Goal: Check status: Check status

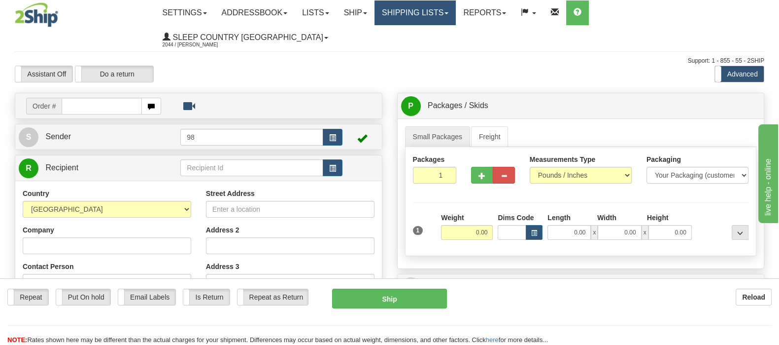
click at [456, 14] on link "Shipping lists" at bounding box center [415, 12] width 81 height 25
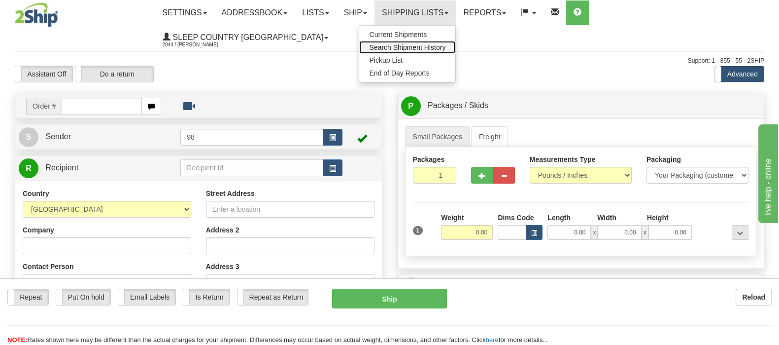
click at [446, 45] on span "Search Shipment History" at bounding box center [407, 47] width 76 height 8
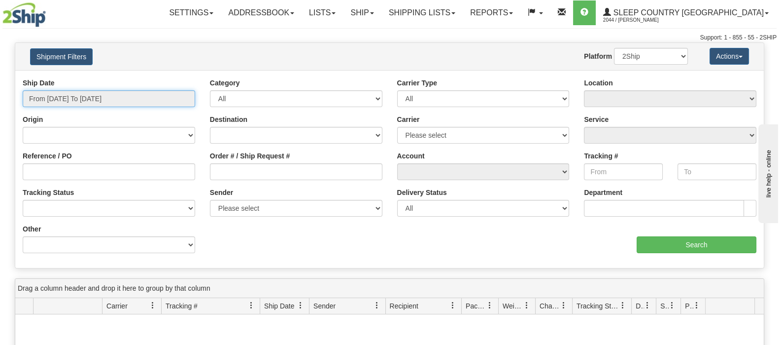
click at [141, 103] on input "From [DATE] To [DATE]" at bounding box center [109, 98] width 173 height 17
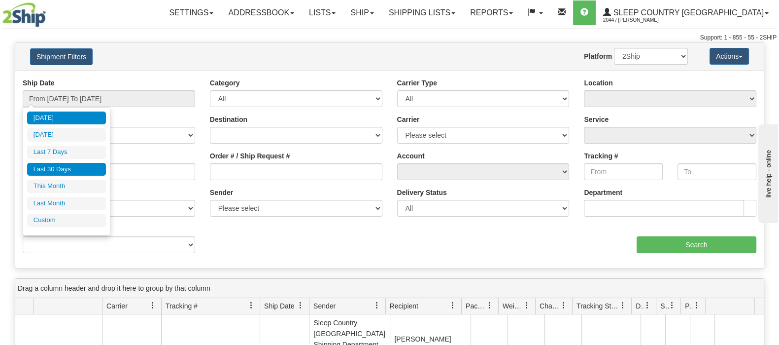
click at [76, 171] on li "Last 30 Days" at bounding box center [66, 169] width 79 height 13
type input "From 07/24/2025 To 08/22/2025"
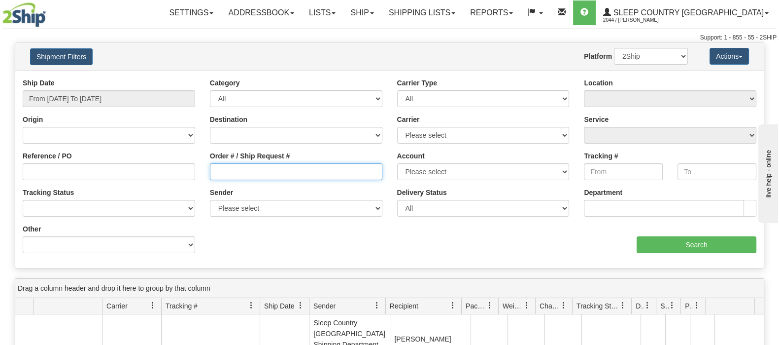
click at [233, 172] on input "Order # / Ship Request #" at bounding box center [296, 171] width 173 height 17
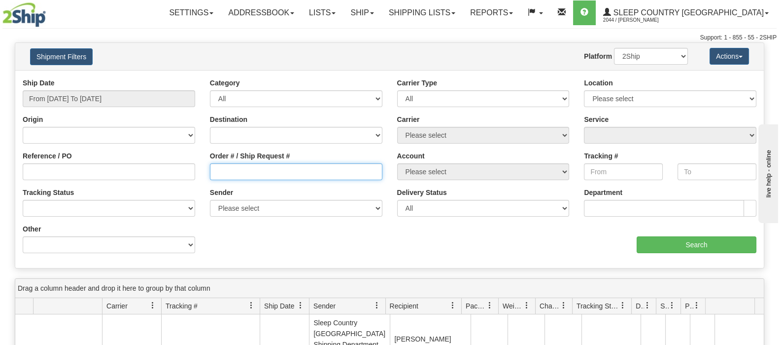
paste input "9002H939376"
type input "9002H939376"
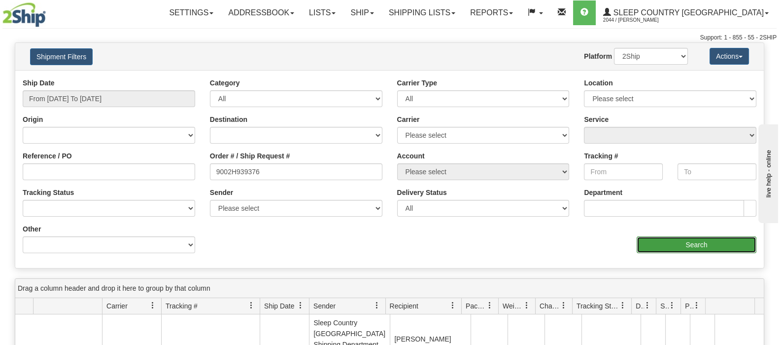
click at [662, 240] on input "Search" at bounding box center [697, 244] width 120 height 17
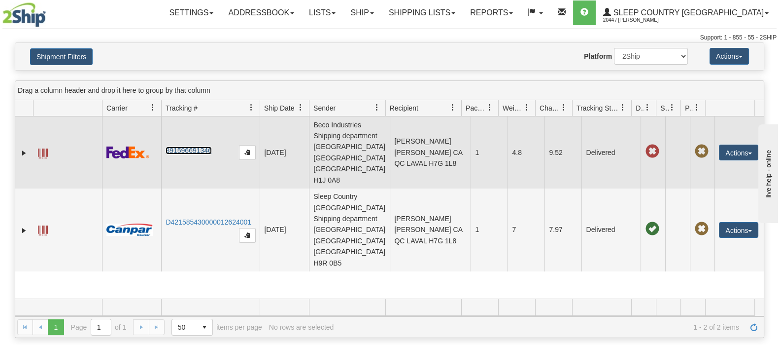
click at [197, 146] on link "391596691346" at bounding box center [189, 150] width 46 height 8
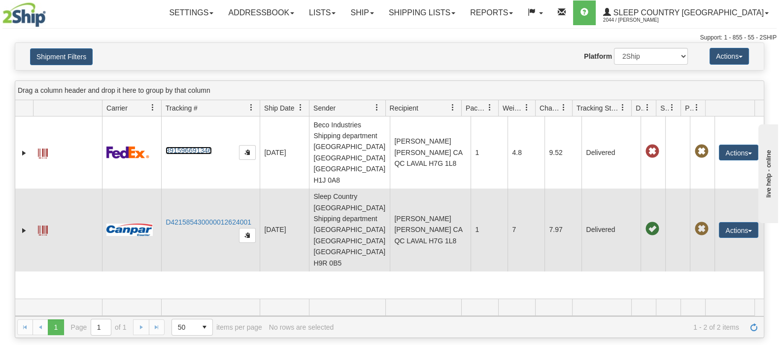
click at [229, 188] on td "D421585430000012624001" at bounding box center [210, 229] width 99 height 83
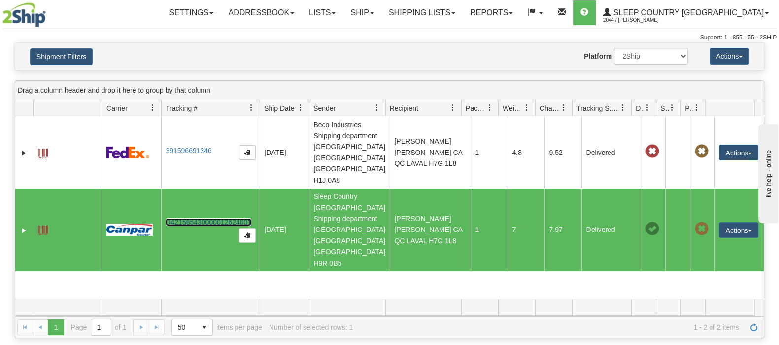
click at [217, 218] on link "D421585430000012624001" at bounding box center [209, 222] width 86 height 8
